Goal: Task Accomplishment & Management: Complete application form

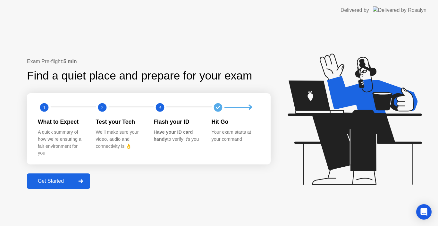
click at [85, 181] on div at bounding box center [80, 181] width 15 height 15
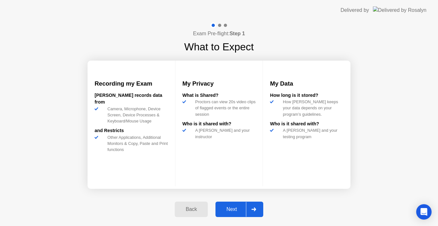
click at [230, 207] on div "Next" at bounding box center [232, 210] width 29 height 6
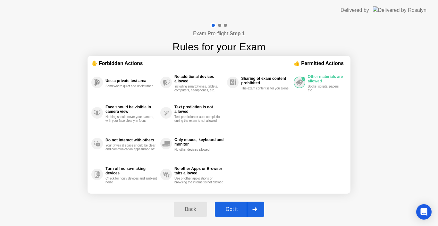
select select "**********"
select select "*******"
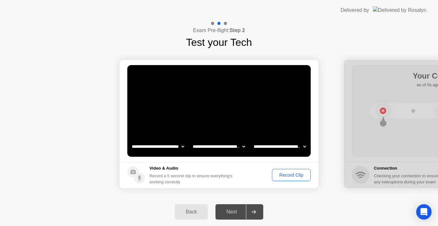
click at [286, 175] on div "Record Clip" at bounding box center [291, 175] width 34 height 5
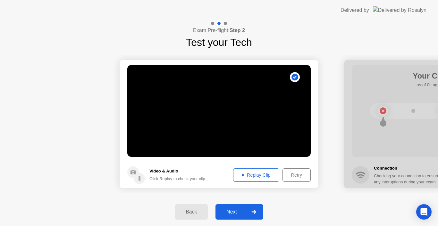
click at [233, 211] on div "Next" at bounding box center [232, 212] width 29 height 6
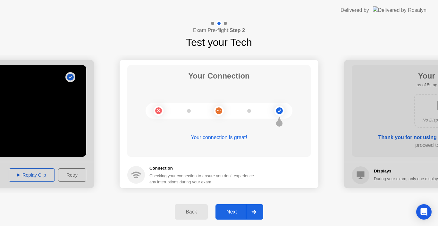
click at [230, 207] on button "Next" at bounding box center [240, 211] width 48 height 15
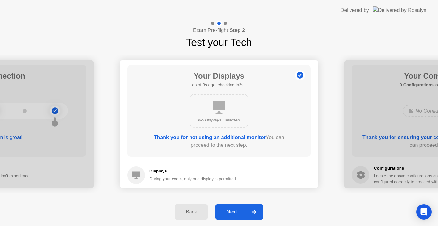
click at [232, 213] on div "Next" at bounding box center [232, 212] width 29 height 6
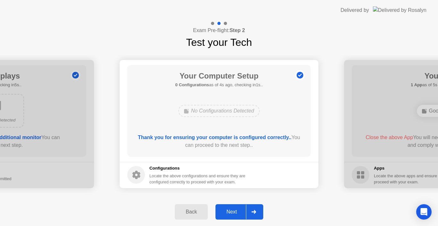
click at [231, 210] on div "Next" at bounding box center [232, 212] width 29 height 6
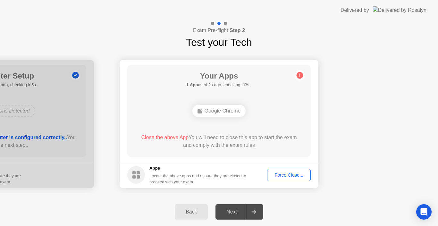
click at [290, 175] on div "Force Close..." at bounding box center [288, 175] width 39 height 5
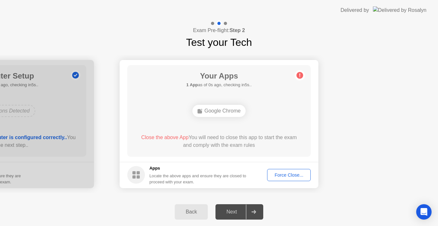
click at [284, 173] on div "Force Close..." at bounding box center [288, 175] width 39 height 5
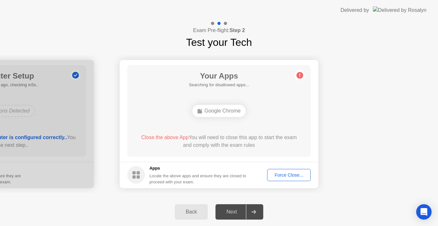
click at [283, 176] on div "Force Close..." at bounding box center [288, 175] width 39 height 5
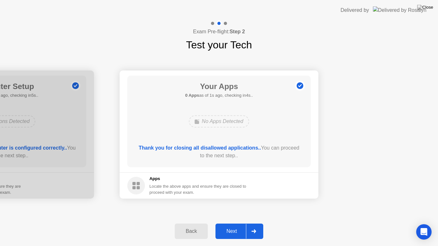
click at [235, 226] on div "Next" at bounding box center [232, 232] width 29 height 6
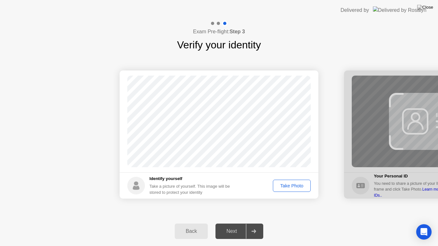
click at [289, 186] on div "Take Photo" at bounding box center [291, 186] width 33 height 5
click at [234, 226] on div "Next" at bounding box center [232, 232] width 29 height 6
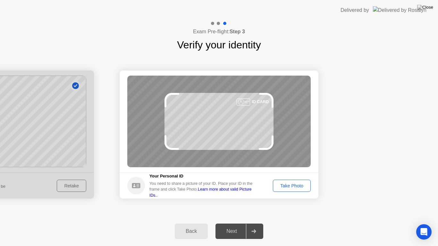
click at [289, 185] on div "Take Photo" at bounding box center [291, 186] width 33 height 5
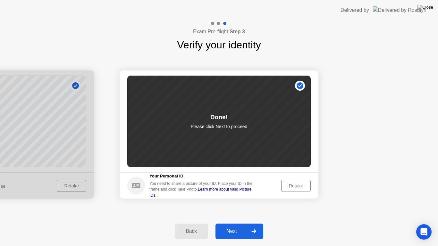
click at [230, 226] on div "Next" at bounding box center [232, 232] width 29 height 6
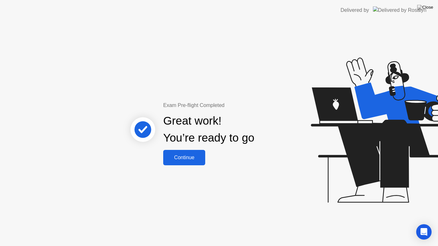
click at [184, 156] on div "Continue" at bounding box center [184, 158] width 38 height 6
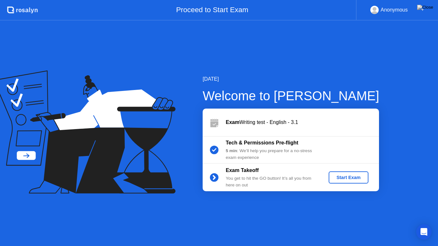
click at [350, 175] on div "Start Exam" at bounding box center [348, 177] width 34 height 5
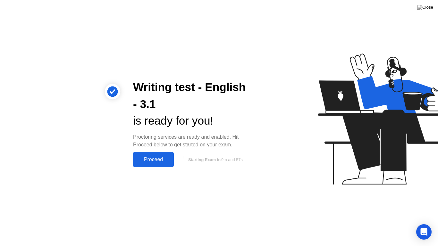
click at [154, 157] on div "Proceed" at bounding box center [153, 160] width 37 height 6
